Goal: Find specific page/section: Find specific page/section

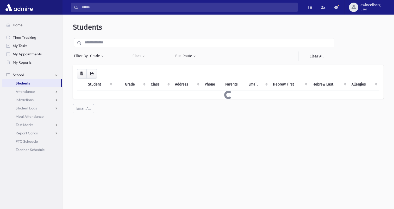
select select "*"
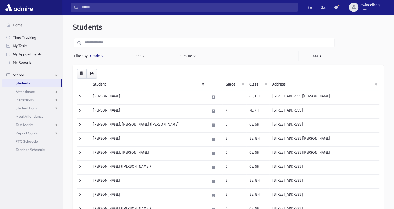
click at [101, 57] on span at bounding box center [102, 56] width 3 height 3
click at [107, 71] on ul at bounding box center [120, 71] width 54 height 8
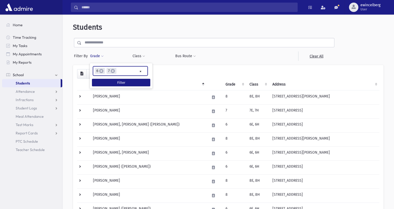
scroll to position [46, 0]
click at [101, 72] on span "×" at bounding box center [101, 71] width 4 height 4
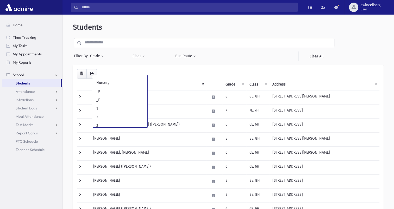
scroll to position [72, 0]
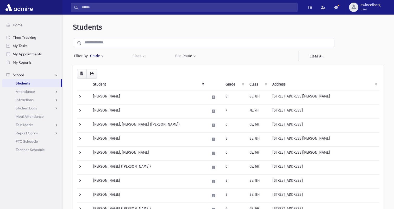
click at [100, 57] on button "Grade" at bounding box center [97, 56] width 14 height 9
click at [101, 74] on ul at bounding box center [120, 71] width 54 height 8
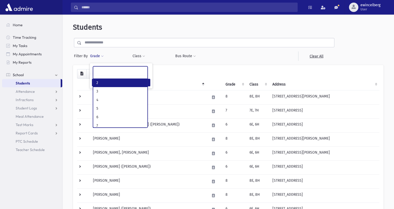
scroll to position [38, 0]
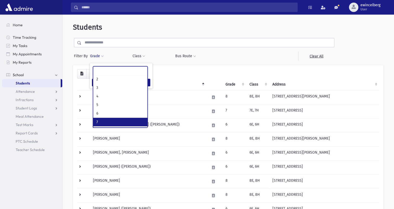
select select "*"
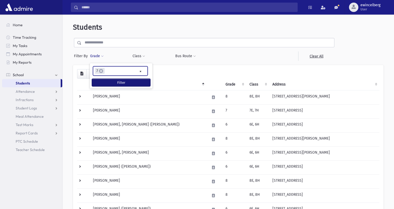
click at [117, 83] on button "Filter" at bounding box center [121, 83] width 58 height 8
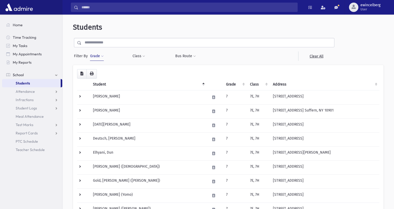
click at [96, 53] on button "Grade" at bounding box center [97, 56] width 14 height 9
click at [102, 72] on span "×" at bounding box center [101, 71] width 4 height 4
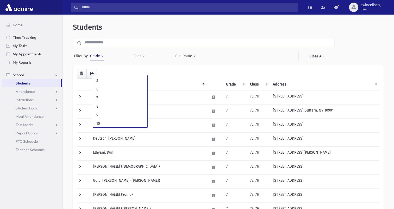
scroll to position [66, 0]
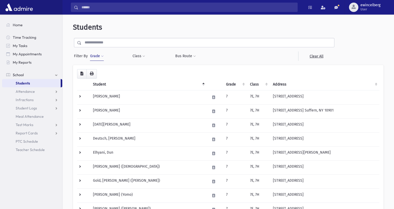
click at [96, 57] on button "Grade" at bounding box center [97, 56] width 14 height 9
click at [105, 83] on button "Filter" at bounding box center [121, 83] width 58 height 8
